Goal: Entertainment & Leisure: Consume media (video, audio)

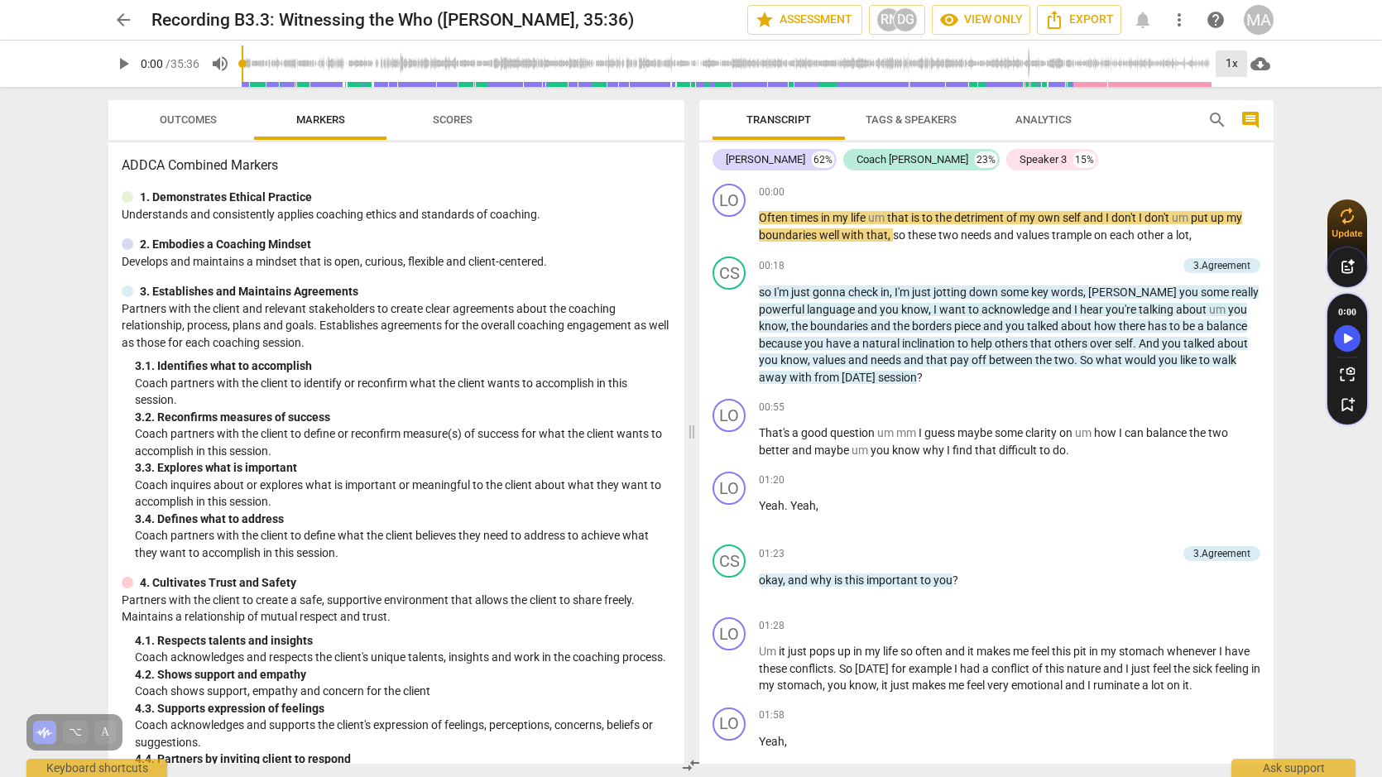
click at [1232, 60] on div "1x" at bounding box center [1230, 63] width 31 height 26
click at [1244, 122] on li "1.25x" at bounding box center [1242, 128] width 55 height 31
click at [1237, 65] on div "1.25x" at bounding box center [1230, 63] width 31 height 26
click at [1235, 157] on li "1.5x" at bounding box center [1242, 159] width 55 height 31
click at [124, 64] on span "play_arrow" at bounding box center [123, 64] width 20 height 20
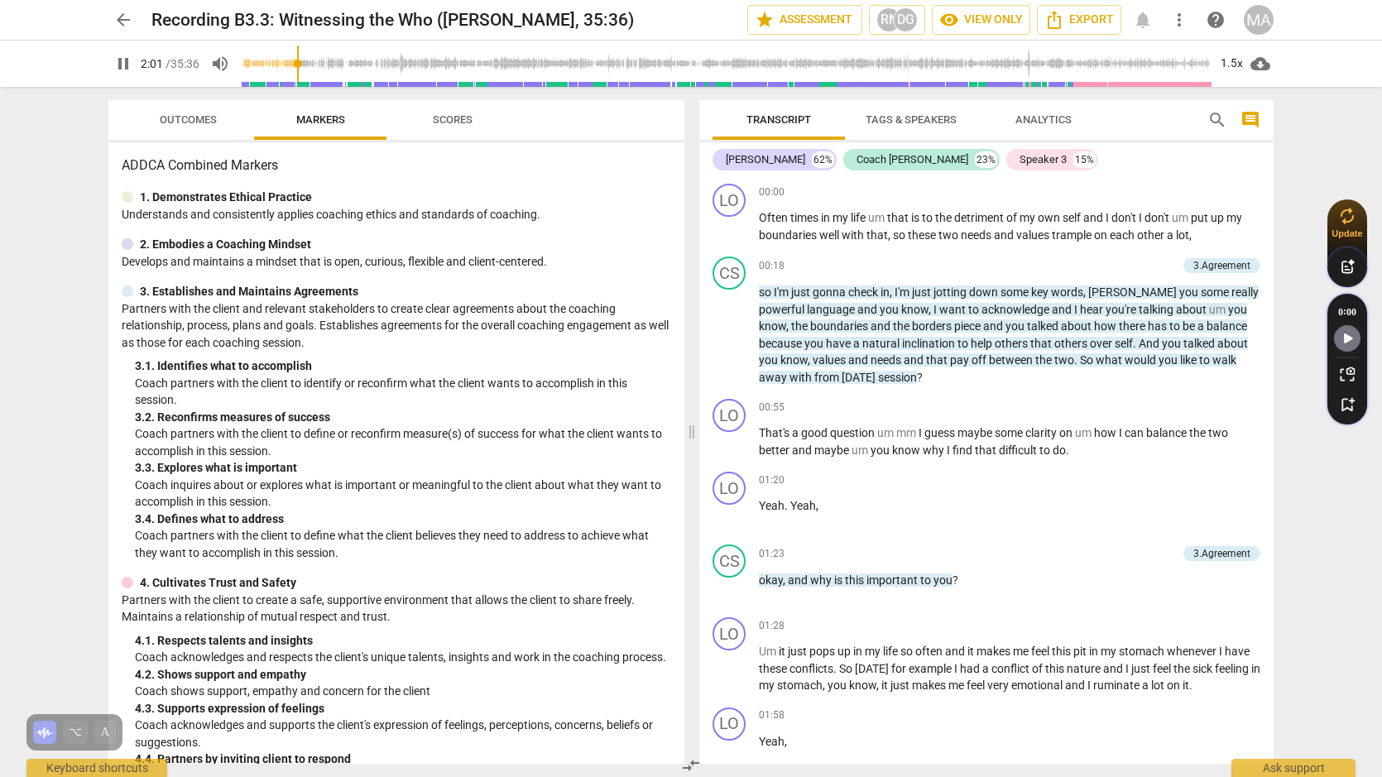
scroll to position [631, 0]
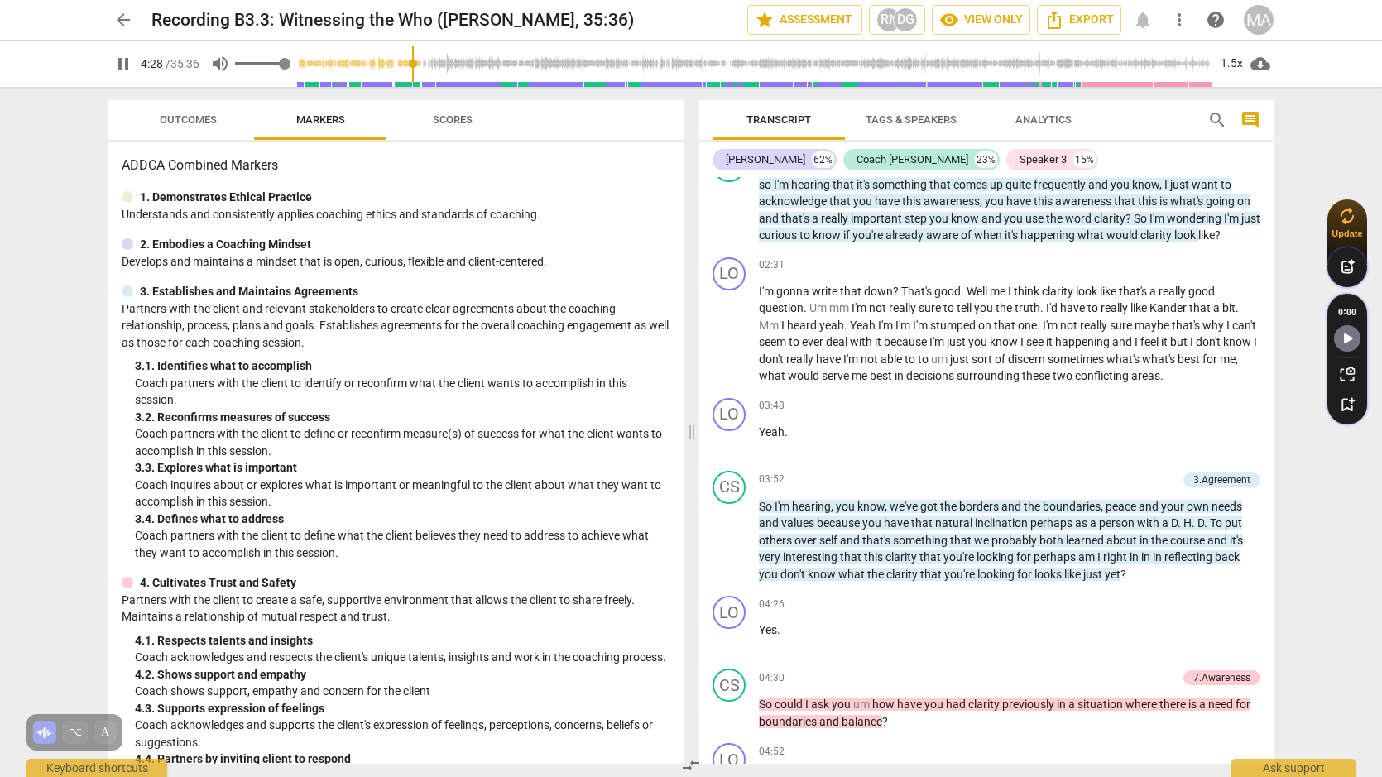
type input "269"
click at [226, 59] on span "volume_up" at bounding box center [220, 64] width 20 height 20
type input "0"
type input "270"
click at [226, 59] on span "volume_off" at bounding box center [220, 64] width 20 height 20
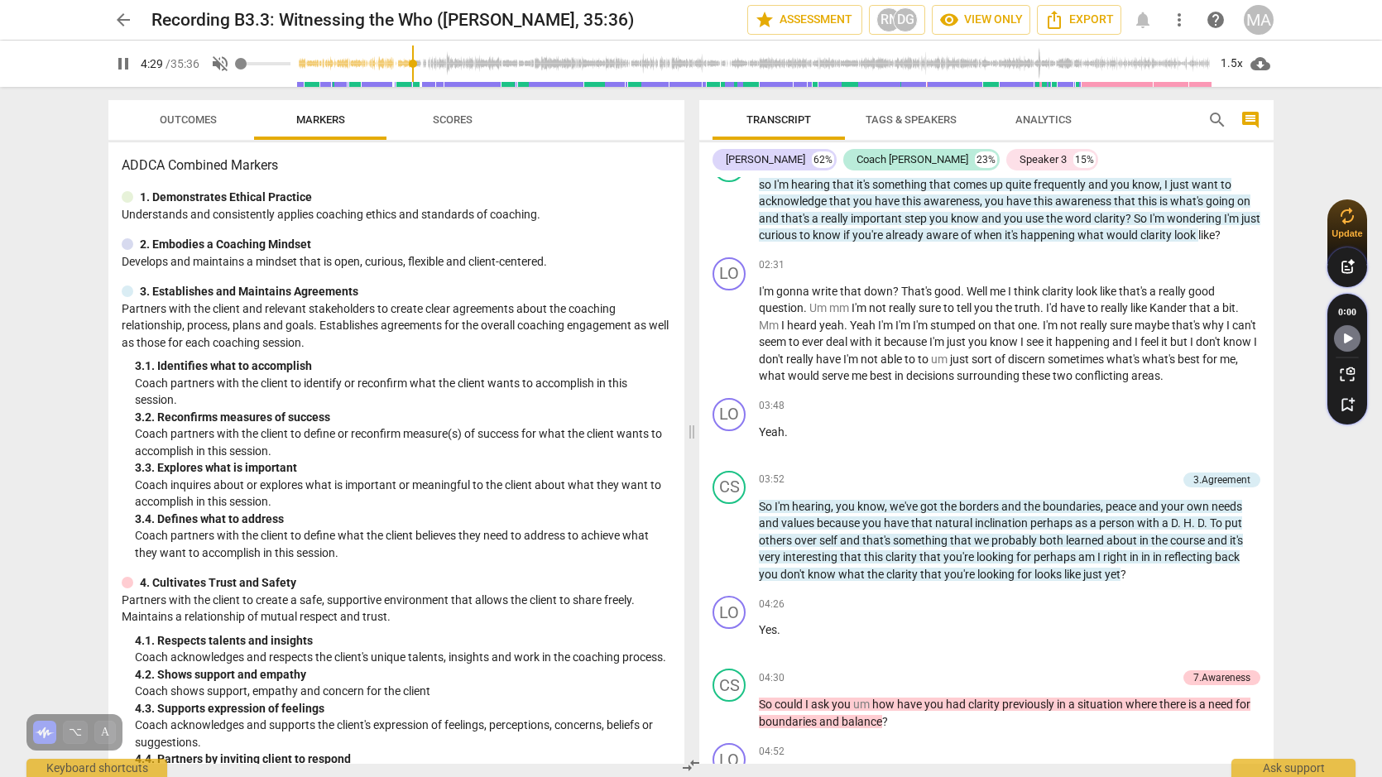
type input "1"
type input "270"
click at [226, 59] on span "volume_up" at bounding box center [220, 64] width 20 height 20
type input "0"
type input "278"
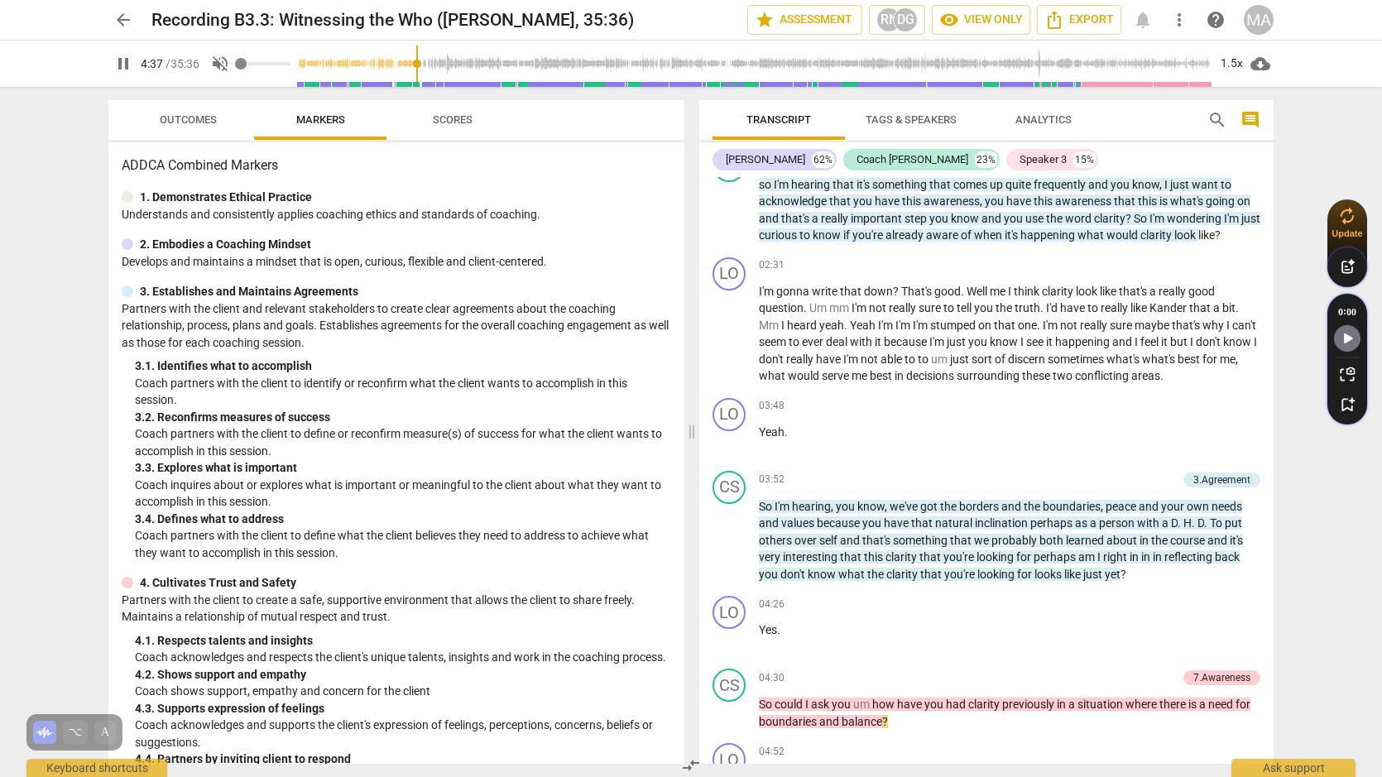
click at [226, 59] on span "volume_off" at bounding box center [220, 64] width 20 height 20
type input "1"
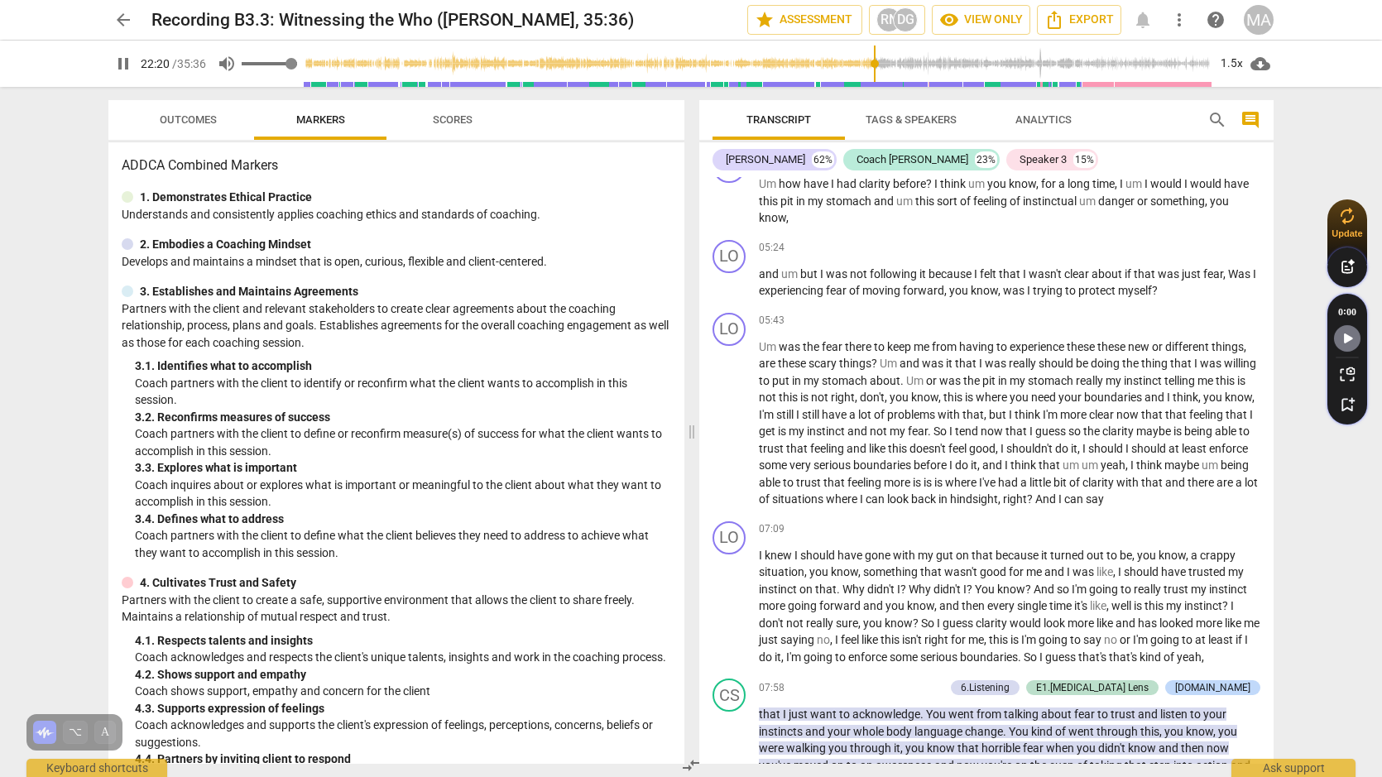
scroll to position [4877, 0]
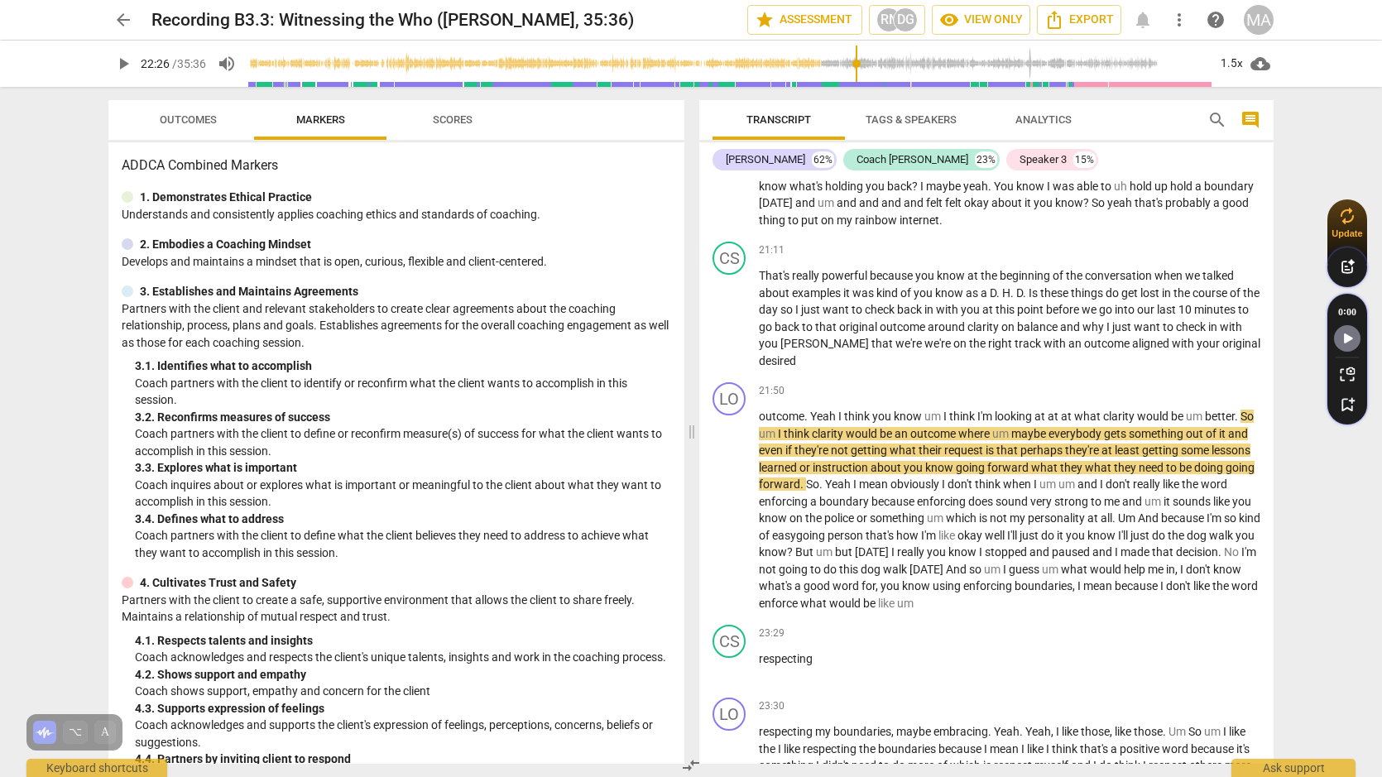
click at [108, 56] on span "play_arrow" at bounding box center [123, 64] width 30 height 20
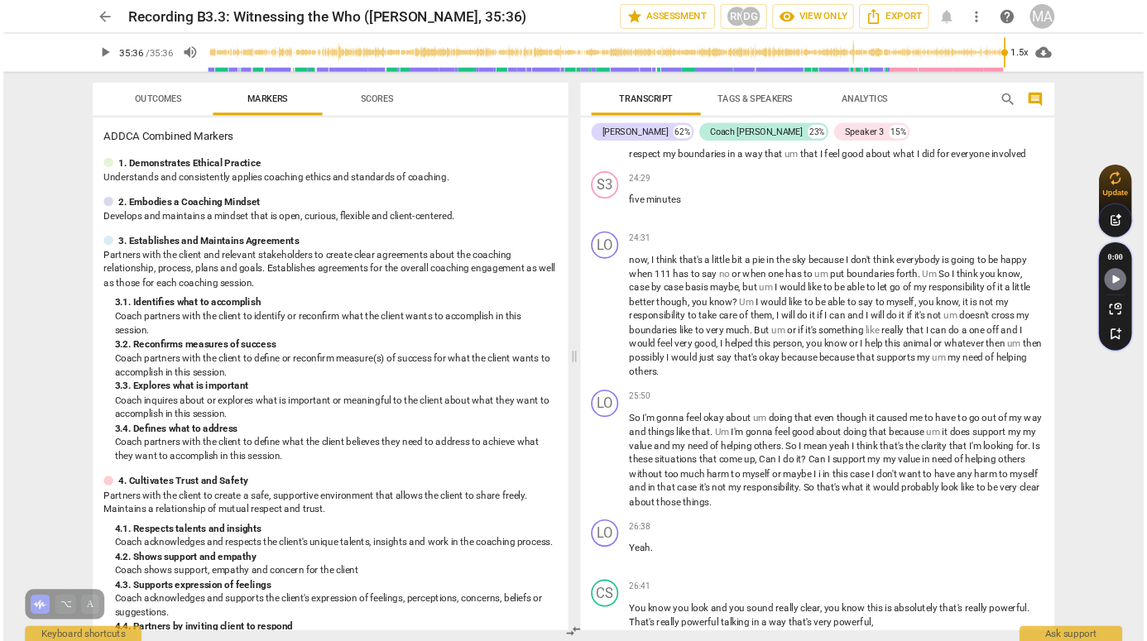
scroll to position [7905, 0]
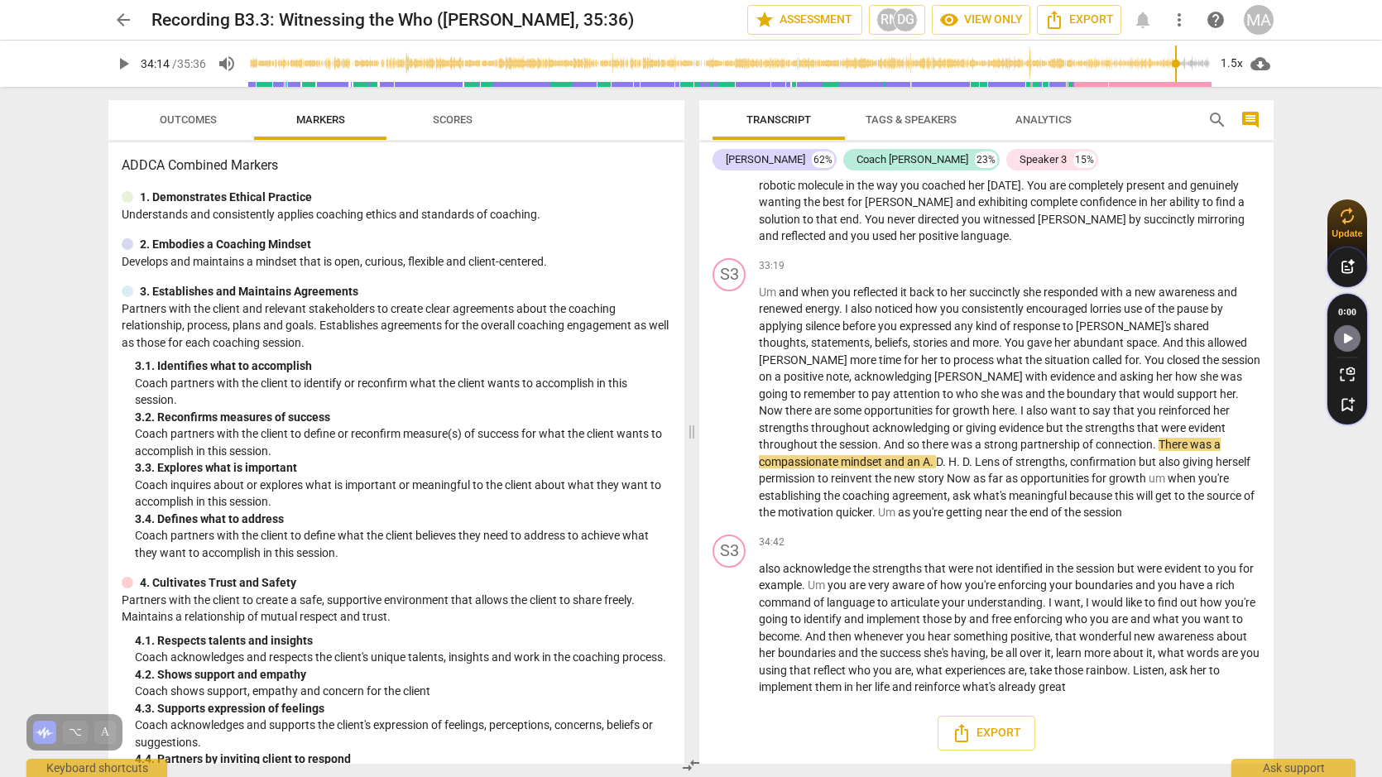
click at [1174, 67] on input "range" at bounding box center [730, 63] width 964 height 53
click at [1235, 69] on div "1.5x" at bounding box center [1230, 63] width 31 height 26
click at [1236, 103] on li "1x" at bounding box center [1242, 97] width 55 height 31
click at [117, 65] on span "play_arrow" at bounding box center [123, 64] width 20 height 20
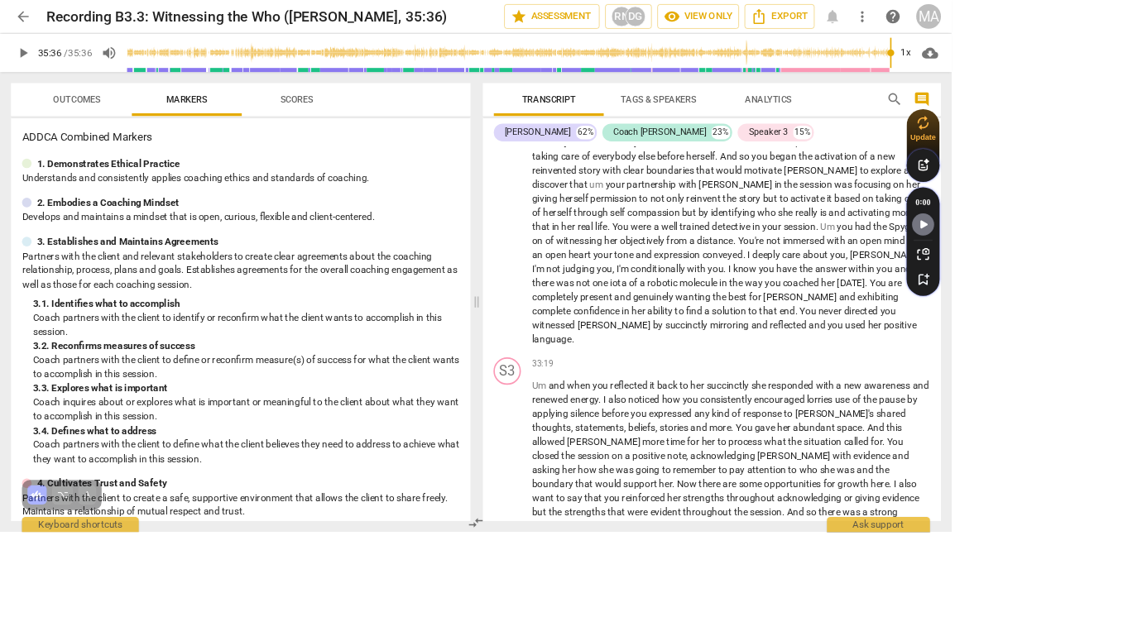
scroll to position [8057, 0]
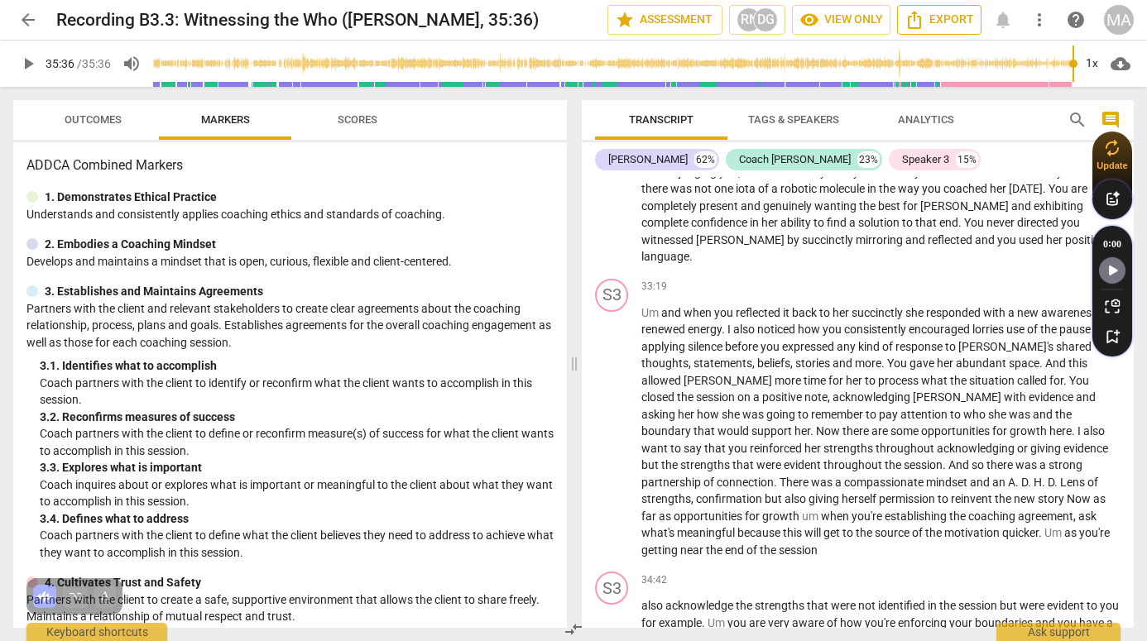
type input "2136"
